Goal: Task Accomplishment & Management: Manage account settings

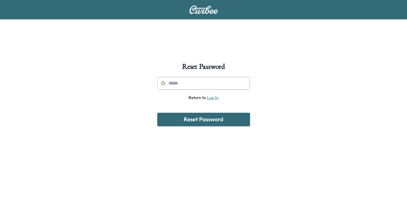
click at [214, 99] on link "Log In" at bounding box center [213, 97] width 12 height 5
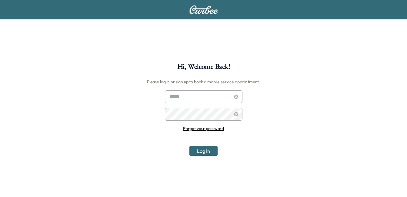
click at [212, 99] on input "text" at bounding box center [204, 96] width 78 height 13
type input "**********"
click at [189, 146] on button "Log In" at bounding box center [203, 151] width 28 height 10
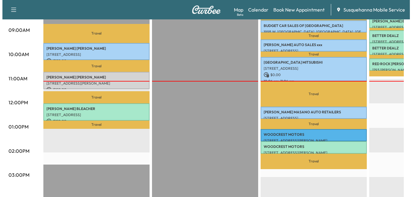
scroll to position [192, 0]
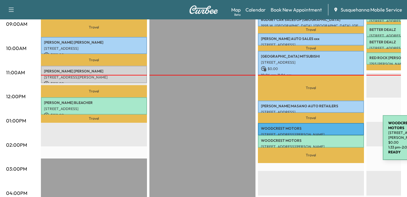
click at [337, 138] on p "WOODCREST MOTORS" at bounding box center [311, 140] width 100 height 5
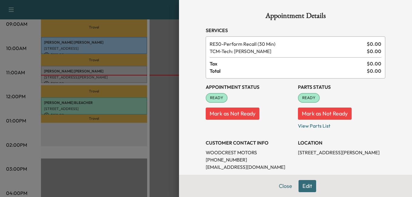
drag, startPoint x: 283, startPoint y: 184, endPoint x: 335, endPoint y: 134, distance: 72.5
click at [335, 134] on div "Appointment Details Services RE30 - Perform Recall (30 Min) $ 0.00 TCM - Tech: …" at bounding box center [295, 98] width 233 height 197
click at [278, 188] on button "Close" at bounding box center [285, 186] width 21 height 12
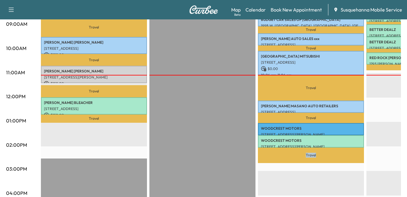
click at [278, 188] on div "Travel BUDGET CAR SALES OF [GEOGRAPHIC_DATA] [STREET_ADDRESS] $ 0.00 8:36 am - …" at bounding box center [311, 147] width 106 height 392
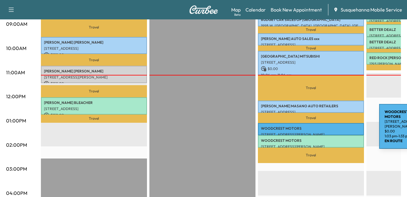
drag, startPoint x: 278, startPoint y: 188, endPoint x: 334, endPoint y: 125, distance: 83.7
click at [334, 126] on p "WOODCREST MOTORS" at bounding box center [311, 128] width 100 height 5
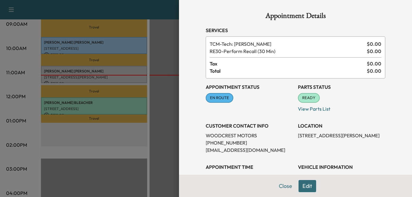
click at [302, 185] on button "Edit" at bounding box center [307, 186] width 18 height 12
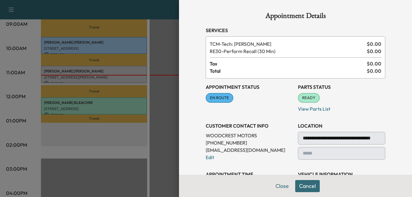
scroll to position [52, 0]
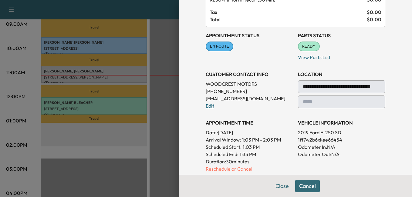
click at [205, 105] on link "Edit" at bounding box center [209, 106] width 8 height 6
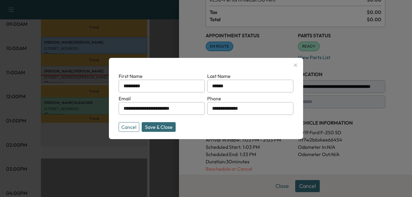
click at [117, 130] on div "**********" at bounding box center [206, 98] width 194 height 81
click at [129, 130] on button "Cancel" at bounding box center [128, 127] width 21 height 10
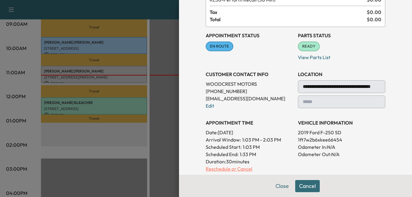
click at [234, 168] on p "Reschedule or Cancel" at bounding box center [248, 168] width 87 height 7
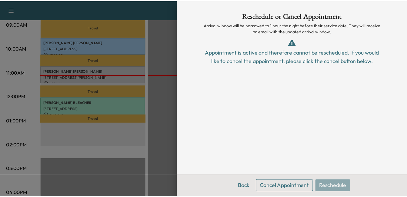
scroll to position [0, 0]
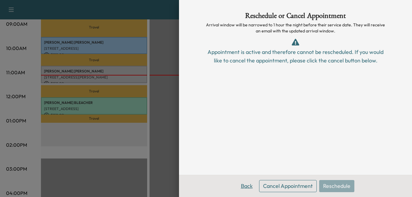
click at [247, 185] on button "Back" at bounding box center [247, 186] width 20 height 12
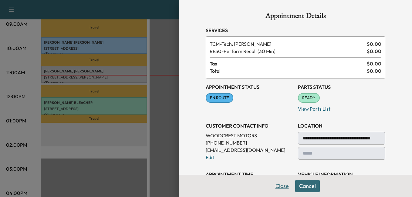
click at [279, 182] on button "Close" at bounding box center [281, 186] width 21 height 12
